Goal: Transaction & Acquisition: Purchase product/service

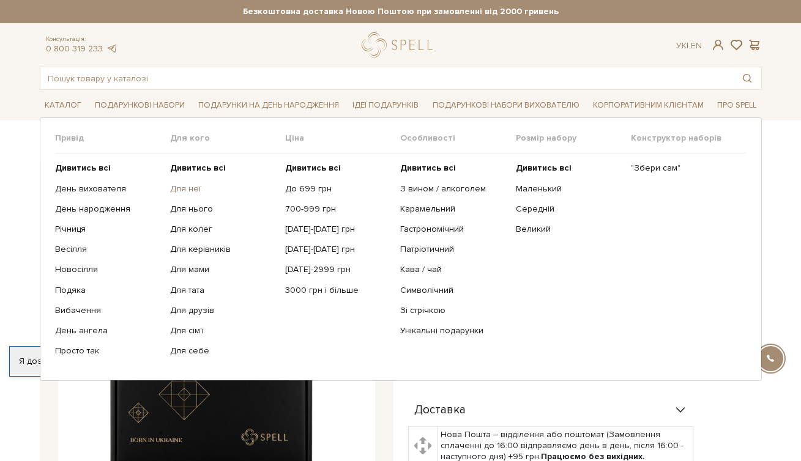
click at [187, 187] on link "Для неї" at bounding box center [223, 189] width 106 height 11
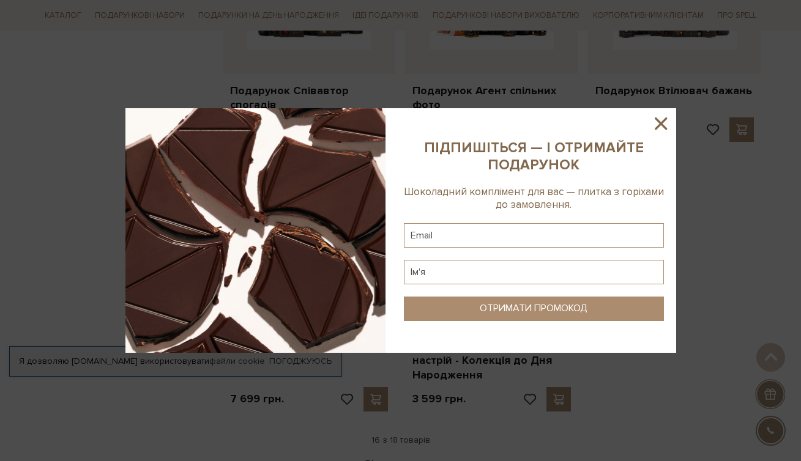
scroll to position [1385, 0]
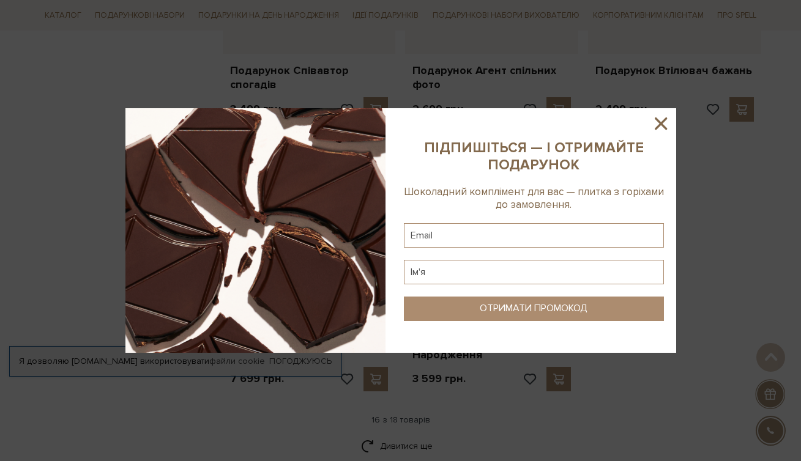
click at [661, 126] on icon at bounding box center [660, 123] width 21 height 21
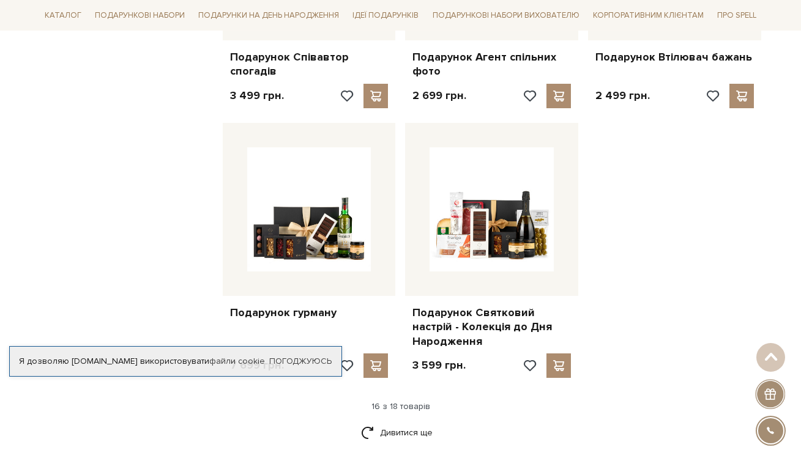
scroll to position [1400, 0]
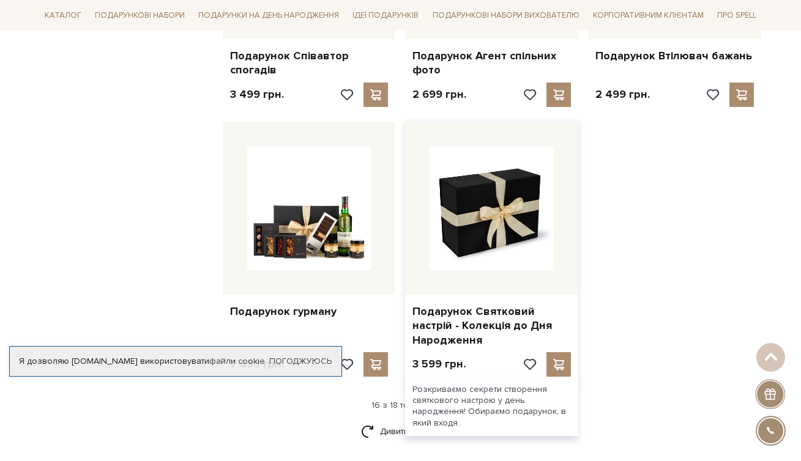
click at [480, 211] on img at bounding box center [492, 208] width 124 height 124
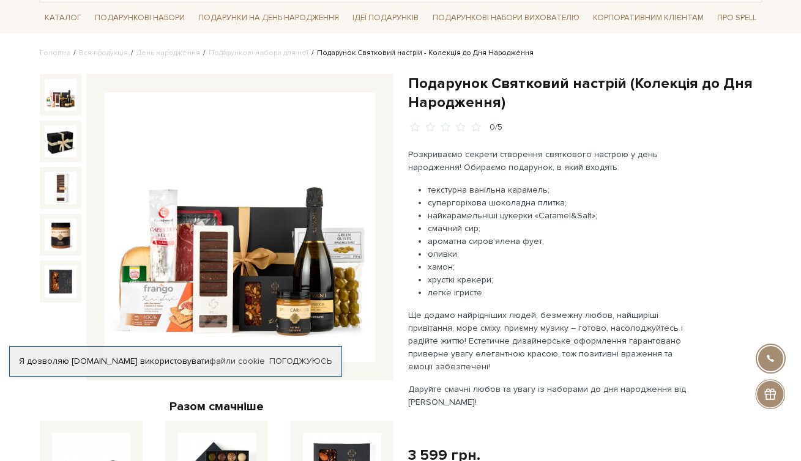
scroll to position [88, 0]
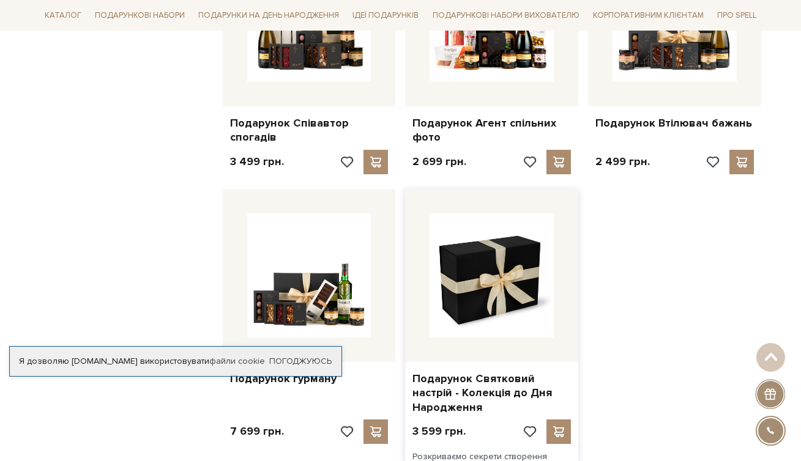
scroll to position [1377, 0]
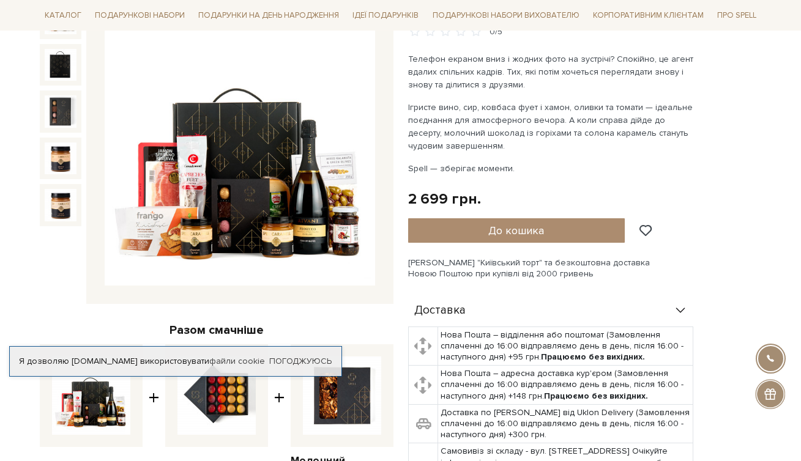
scroll to position [163, 0]
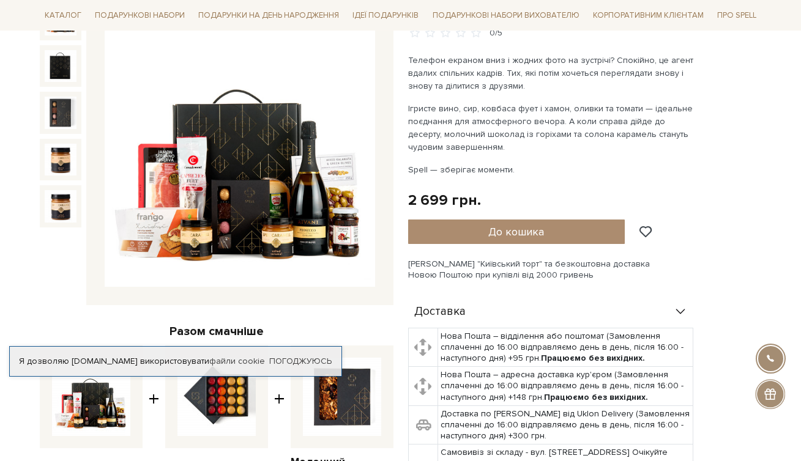
click at [755, 127] on div "Подарунок Агент спільних фото 0/5 Телефон екраном вниз і жодних фото на зустріч…" at bounding box center [585, 290] width 354 height 582
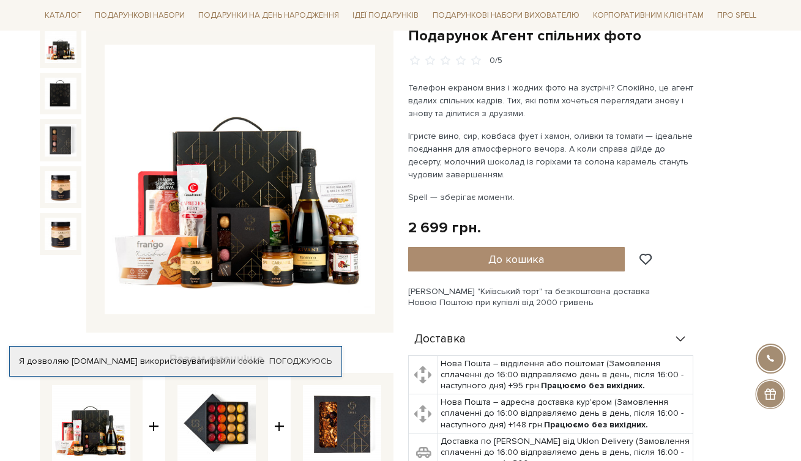
scroll to position [136, 0]
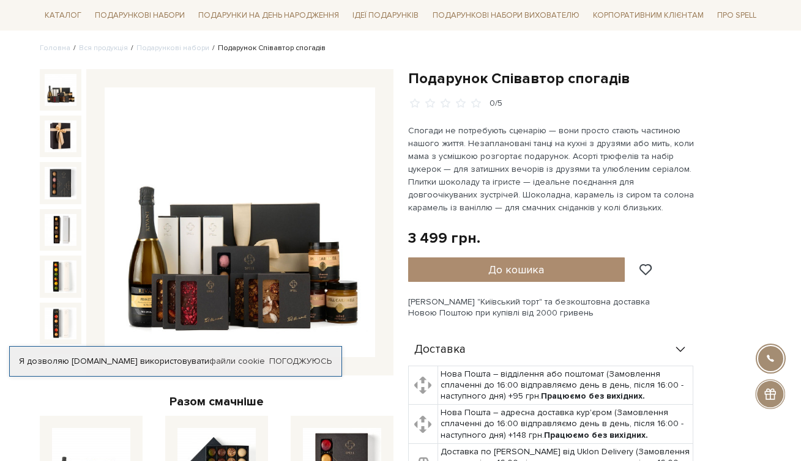
scroll to position [94, 0]
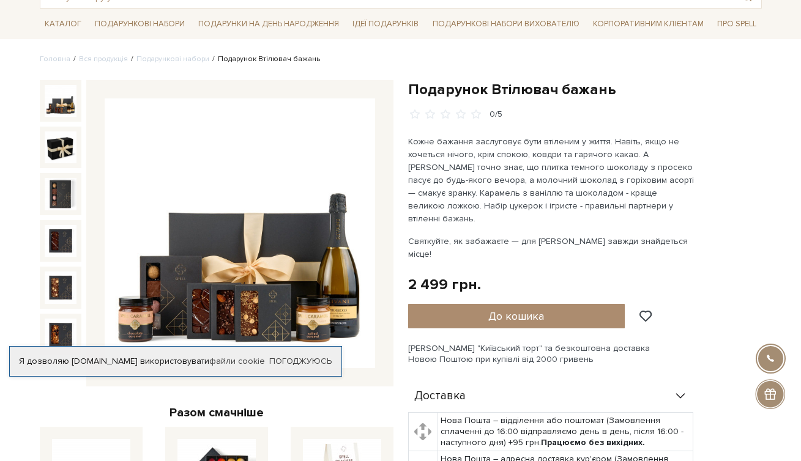
scroll to position [83, 0]
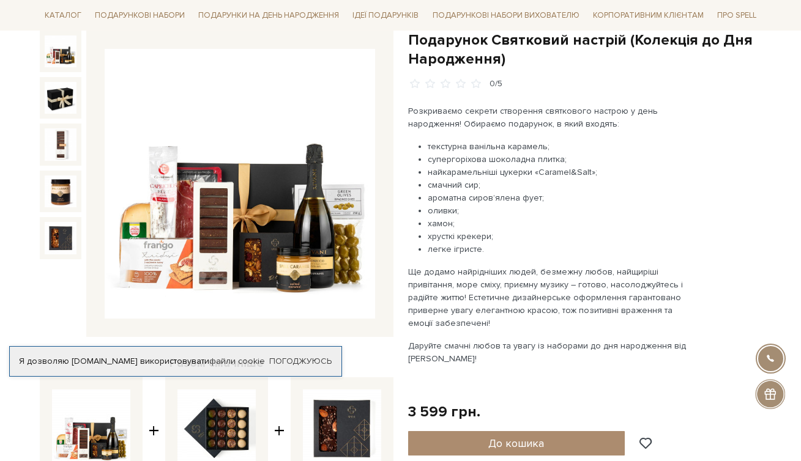
scroll to position [120, 0]
